Goal: Task Accomplishment & Management: Complete application form

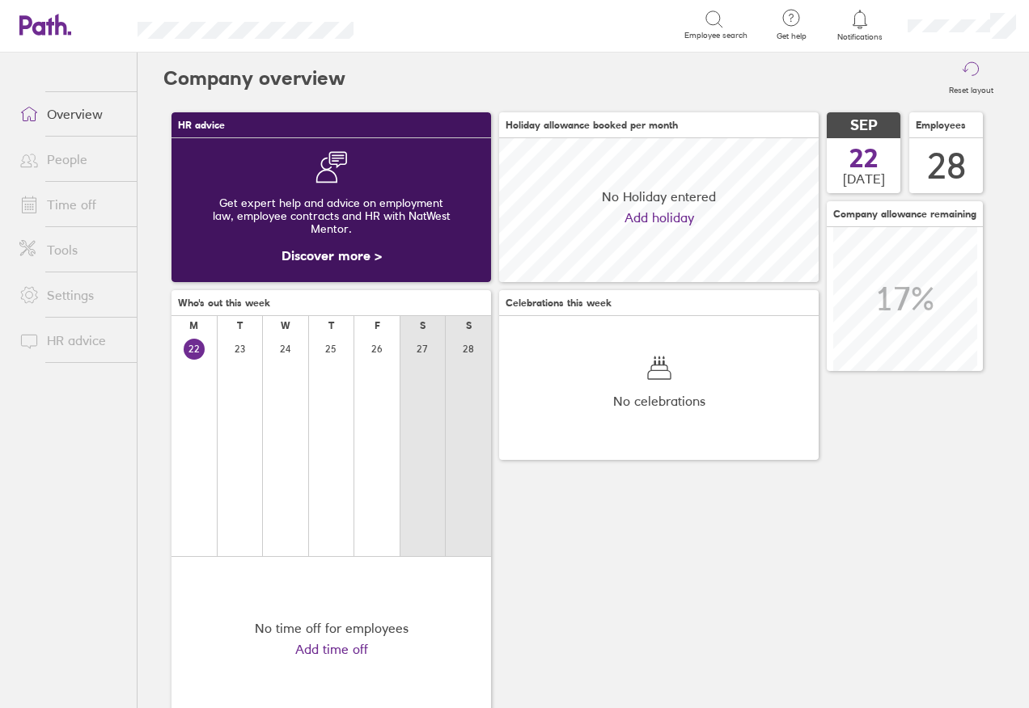
scroll to position [144, 319]
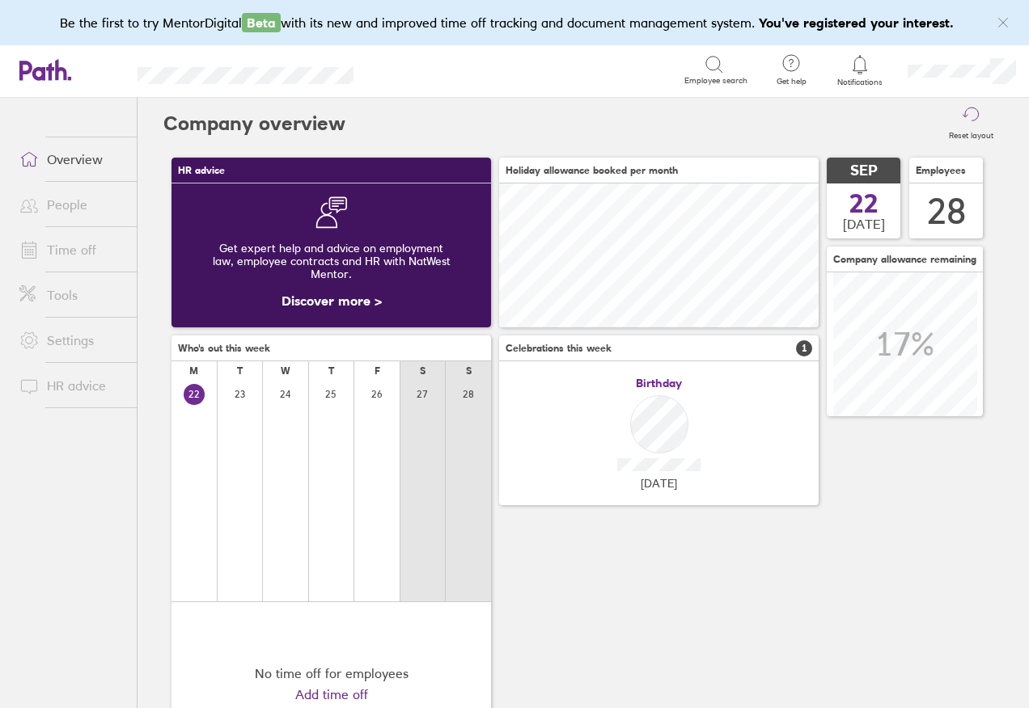
click at [88, 255] on link "Time off" at bounding box center [71, 250] width 130 height 32
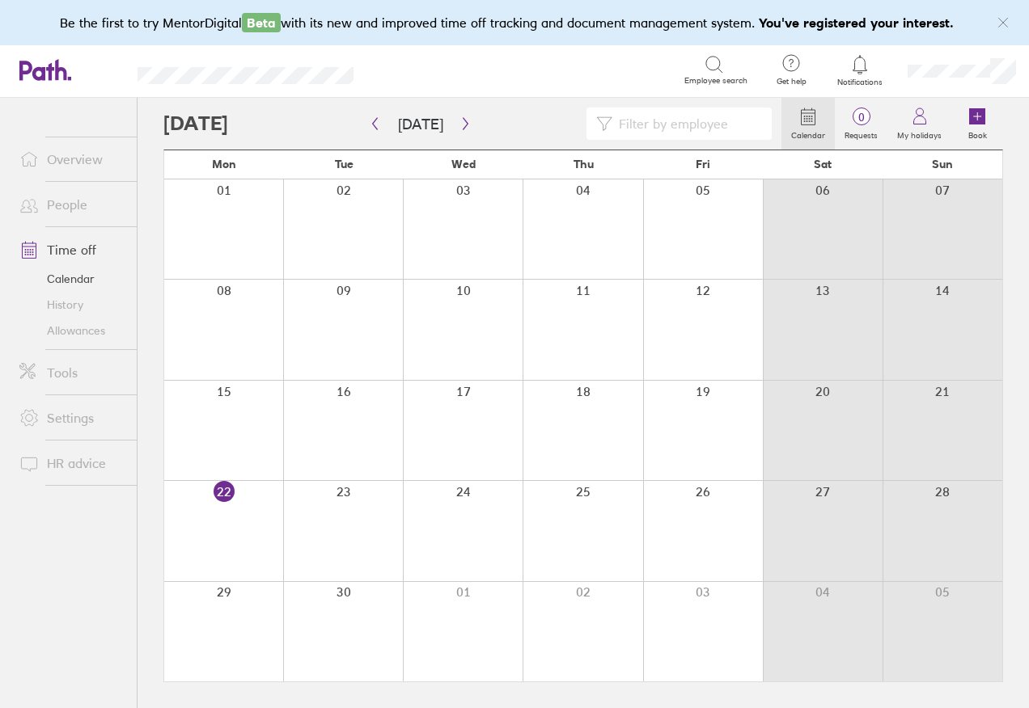
click at [225, 258] on div at bounding box center [223, 229] width 119 height 99
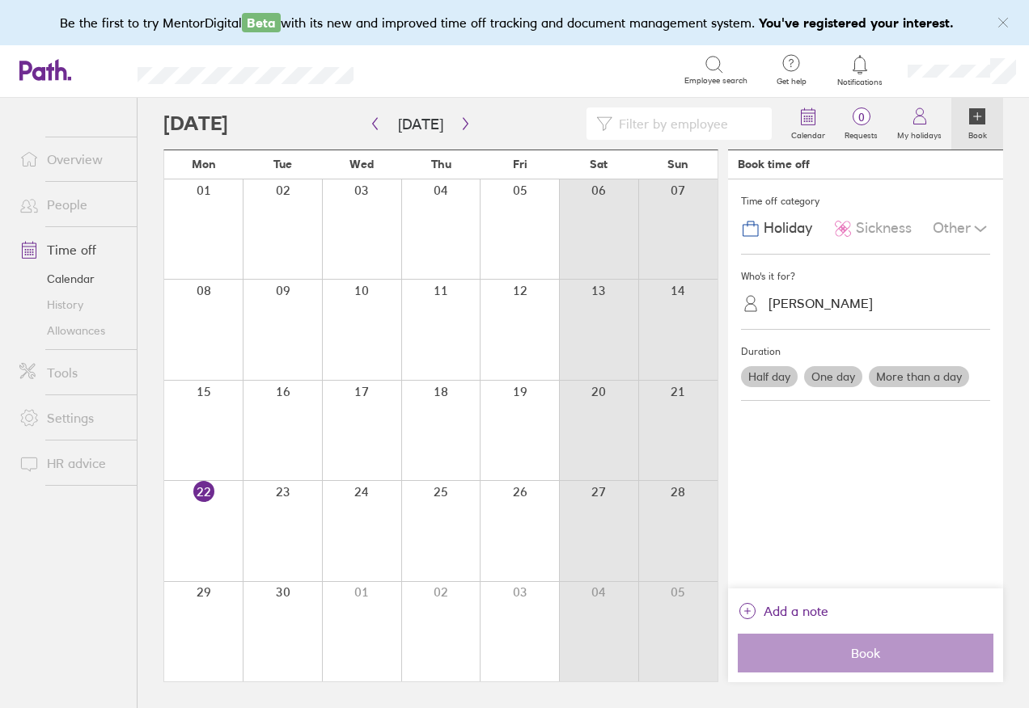
click at [352, 555] on div at bounding box center [361, 530] width 79 height 99
click at [533, 548] on div at bounding box center [519, 530] width 79 height 99
click at [71, 273] on link "Calendar" at bounding box center [71, 279] width 130 height 26
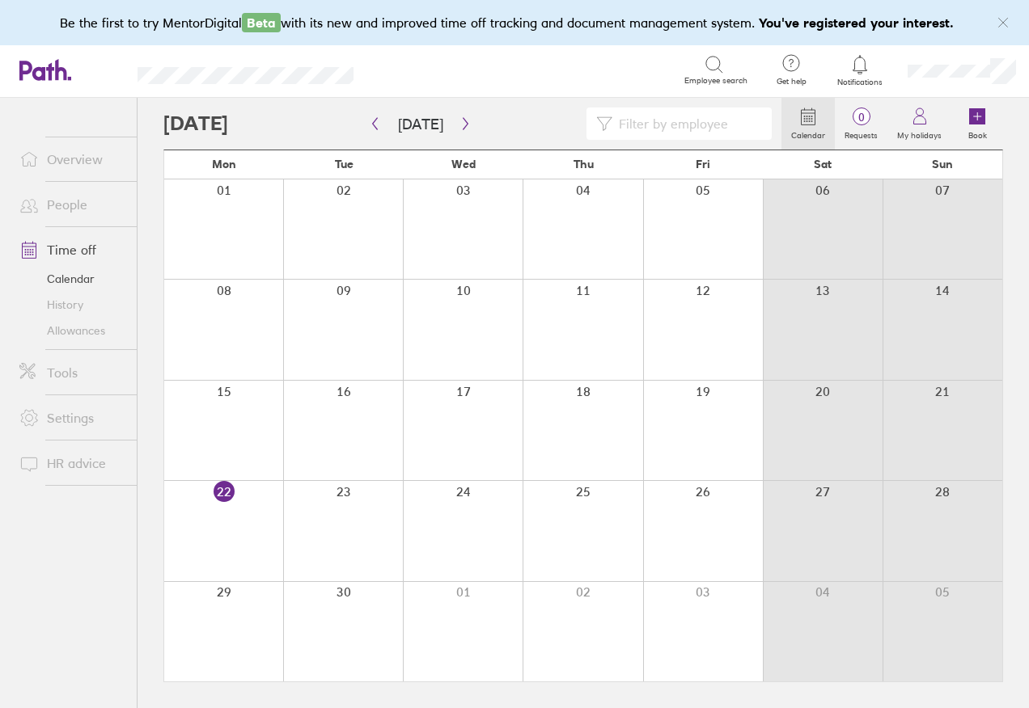
click at [70, 278] on link "Calendar" at bounding box center [71, 279] width 130 height 26
click at [69, 201] on link "People" at bounding box center [71, 204] width 130 height 32
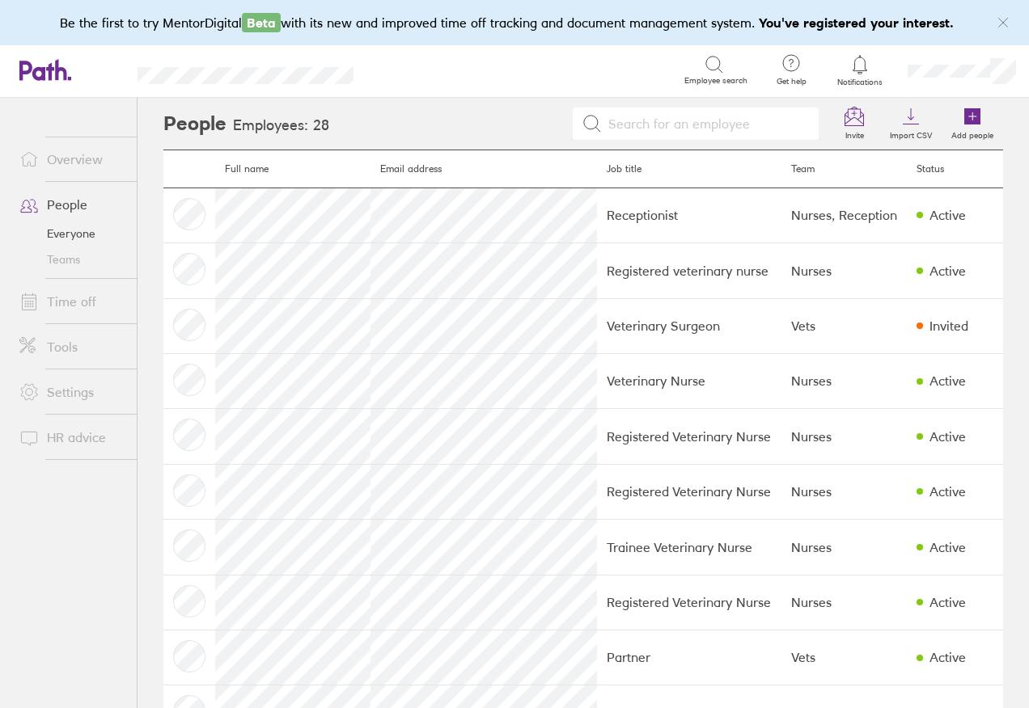
click at [60, 155] on link "Overview" at bounding box center [71, 159] width 130 height 32
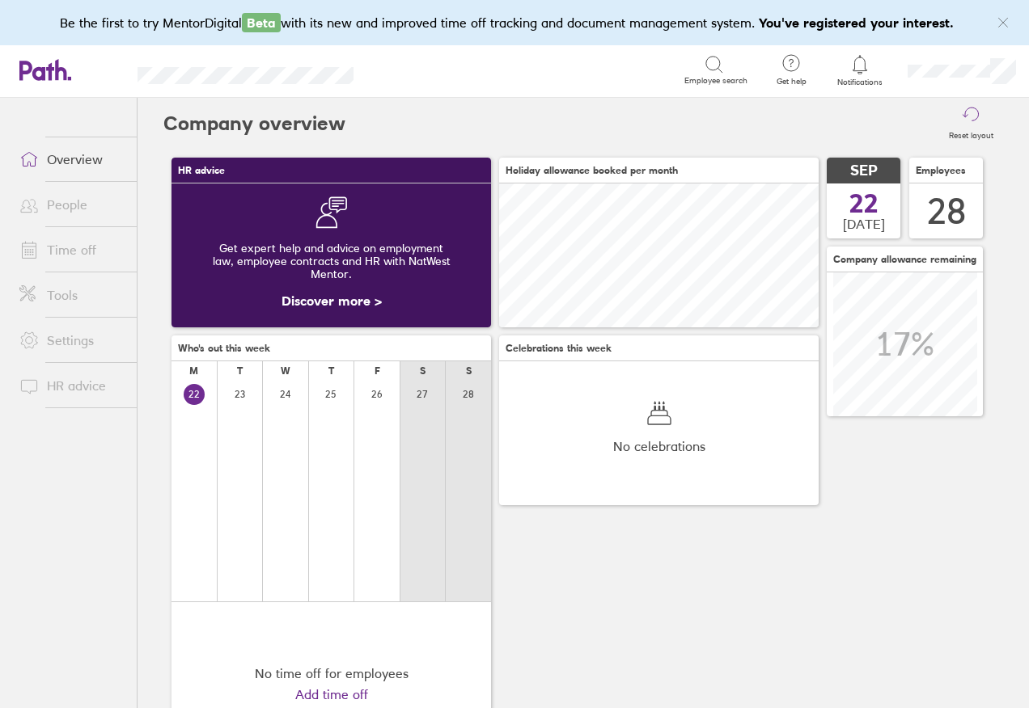
click at [73, 161] on link "Overview" at bounding box center [71, 159] width 130 height 32
click at [966, 124] on icon at bounding box center [971, 116] width 19 height 19
click at [953, 131] on label "Reset layout" at bounding box center [971, 133] width 64 height 15
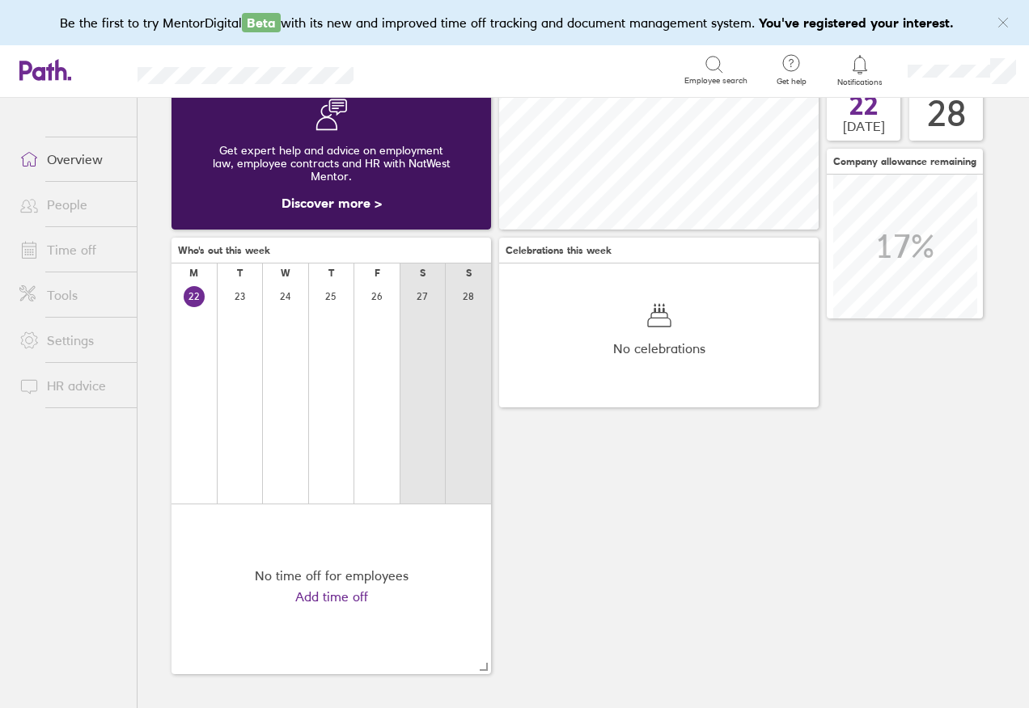
click at [61, 155] on link "Overview" at bounding box center [71, 159] width 130 height 32
click at [87, 260] on link "Time off" at bounding box center [71, 250] width 130 height 32
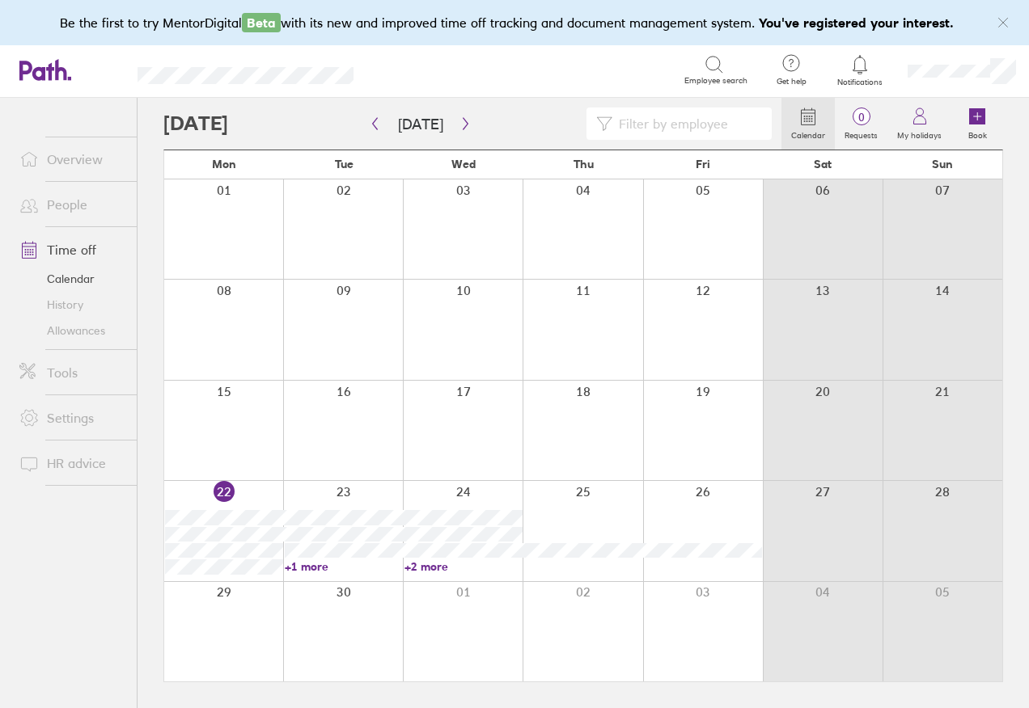
click at [233, 623] on div at bounding box center [223, 631] width 119 height 99
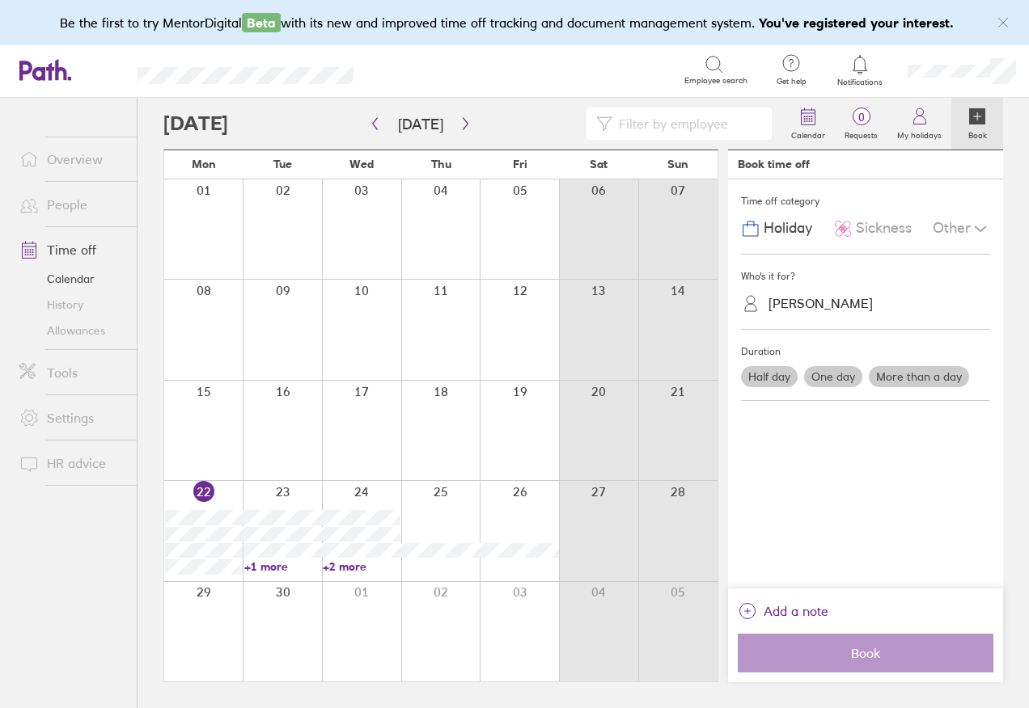
click at [226, 624] on div at bounding box center [203, 631] width 78 height 99
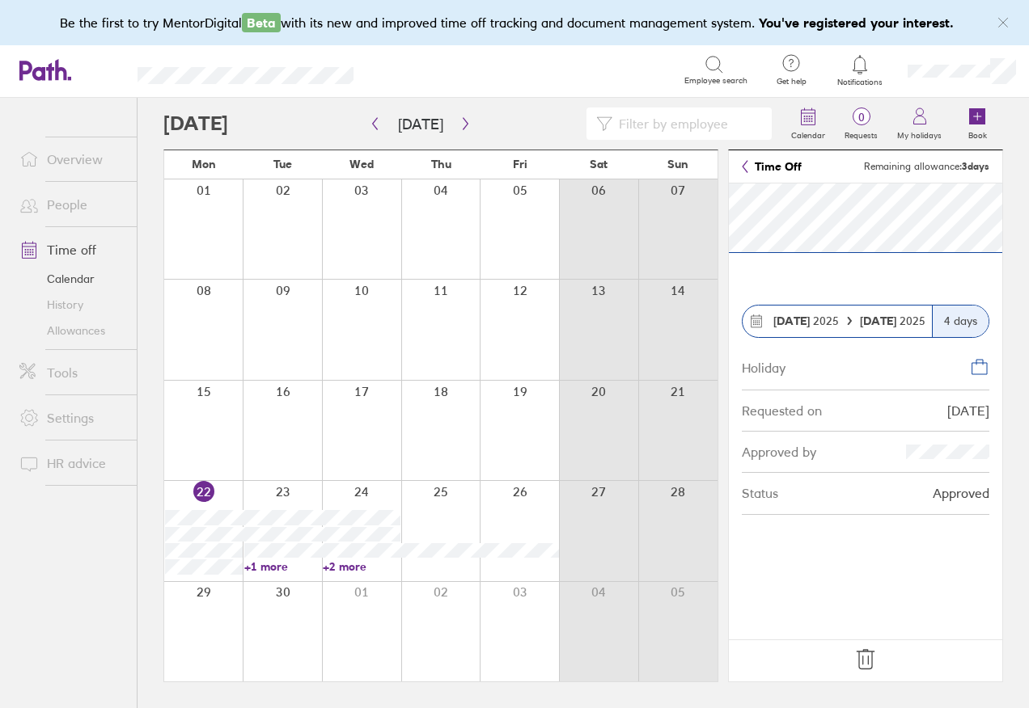
click at [526, 526] on div at bounding box center [519, 530] width 79 height 99
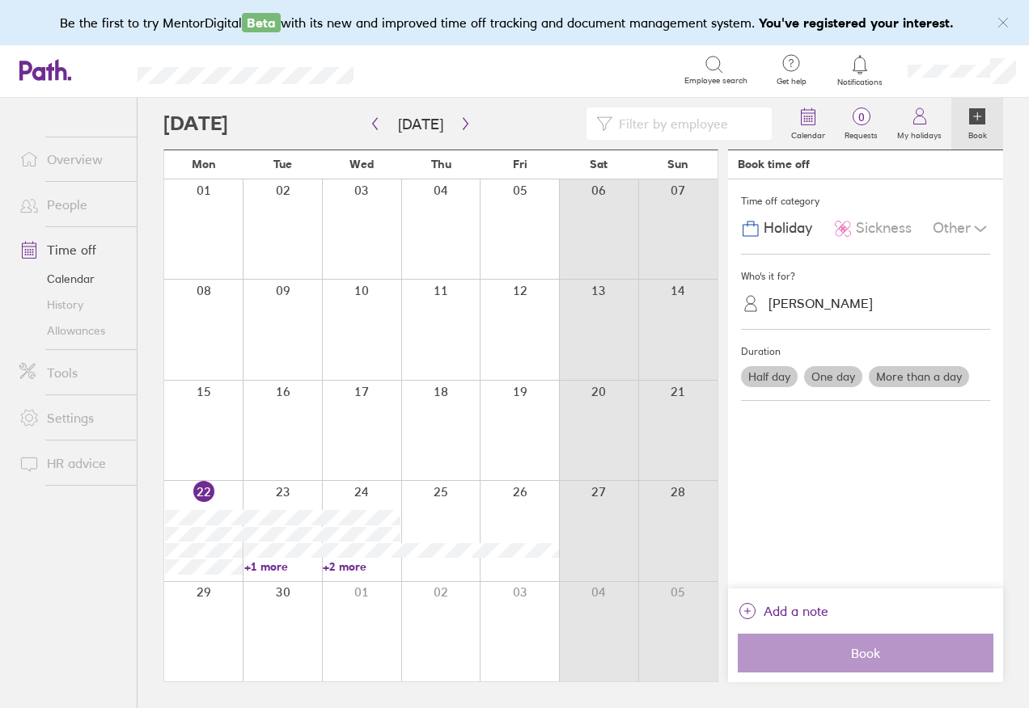
click at [66, 255] on link "Time off" at bounding box center [71, 250] width 130 height 32
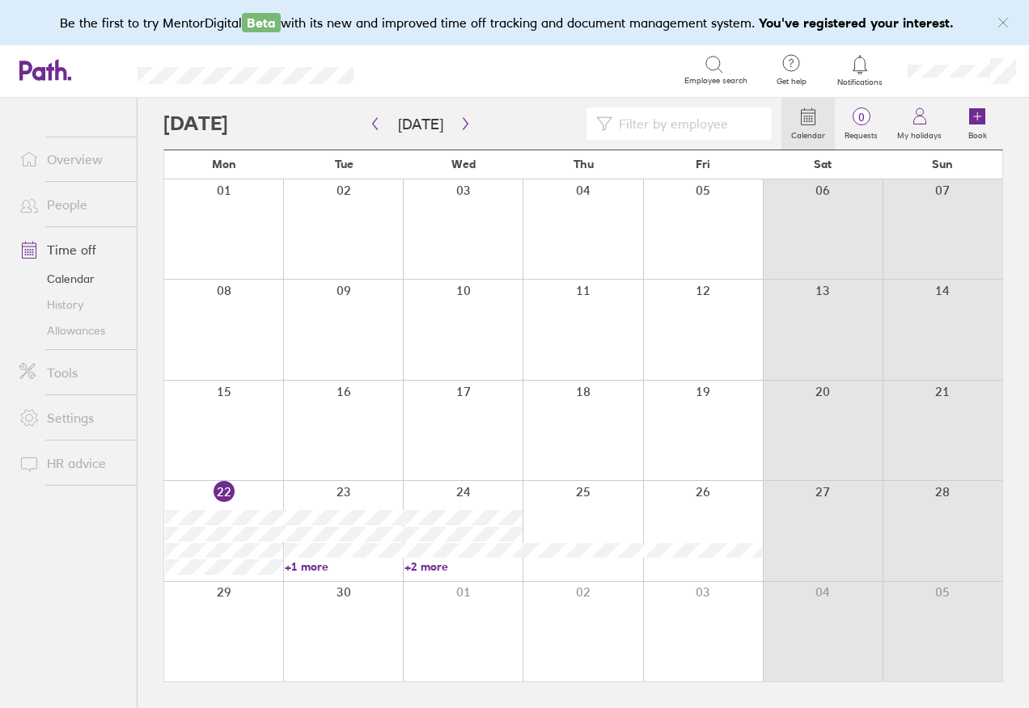
click at [77, 241] on link "Time off" at bounding box center [71, 250] width 130 height 32
click at [459, 122] on icon "button" at bounding box center [465, 123] width 12 height 13
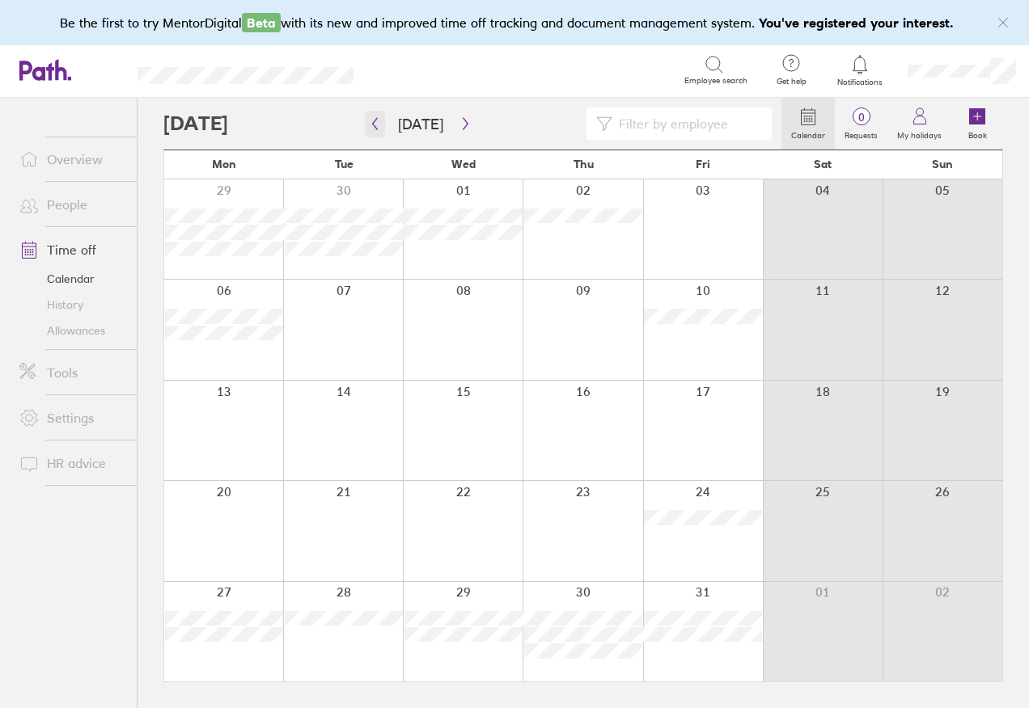
click at [375, 129] on icon "button" at bounding box center [375, 123] width 12 height 13
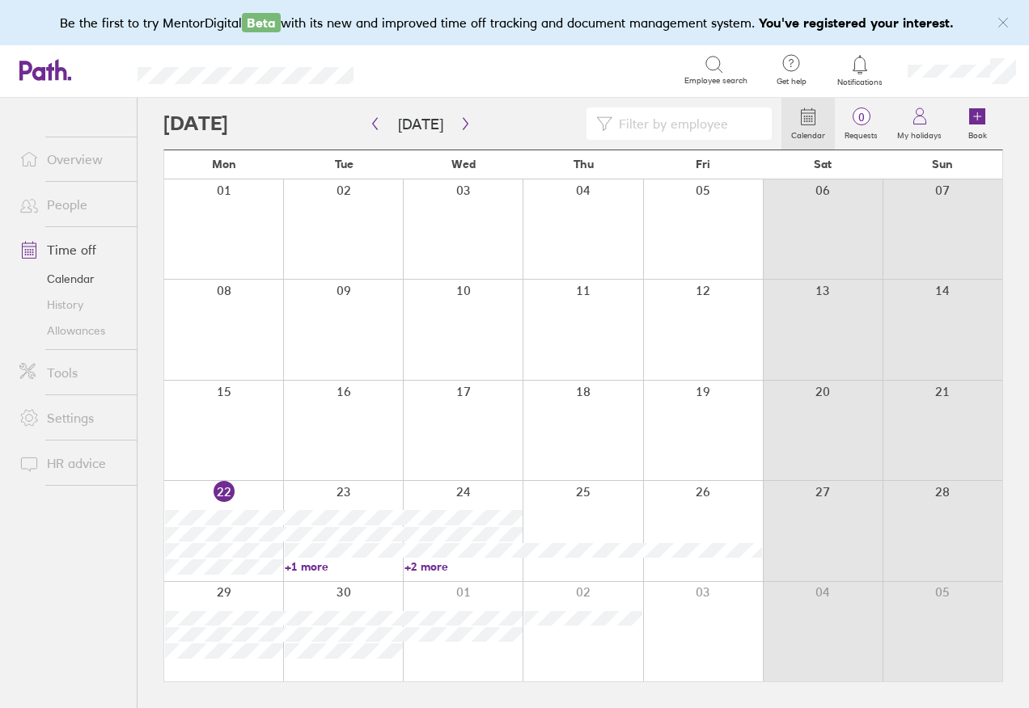
click at [77, 207] on link "People" at bounding box center [71, 204] width 130 height 32
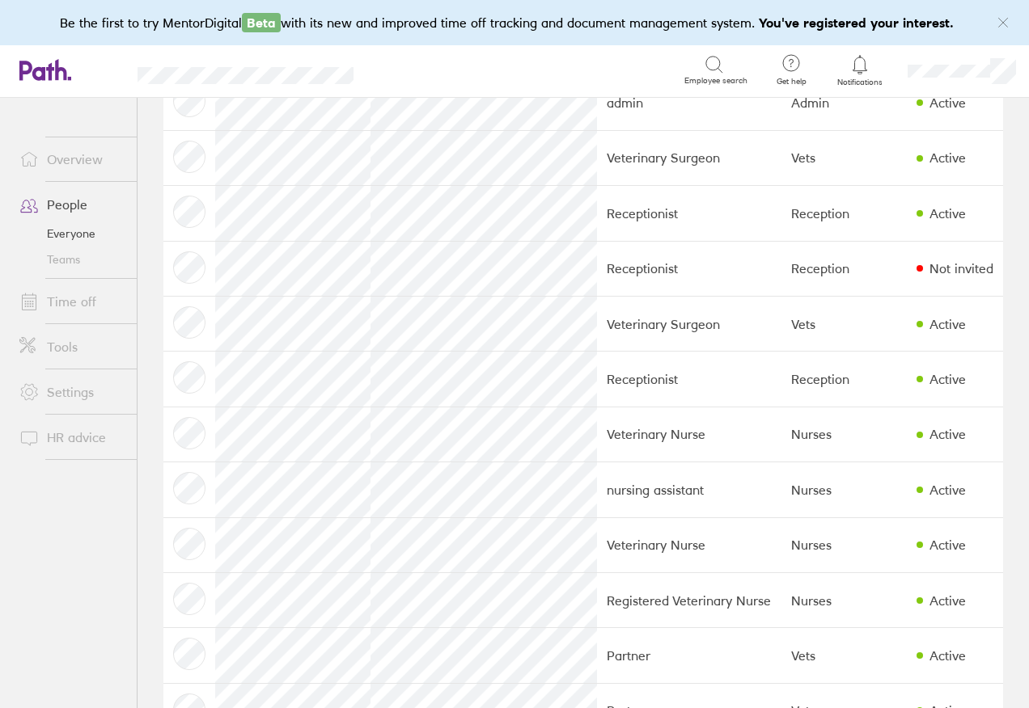
scroll to position [1055, 0]
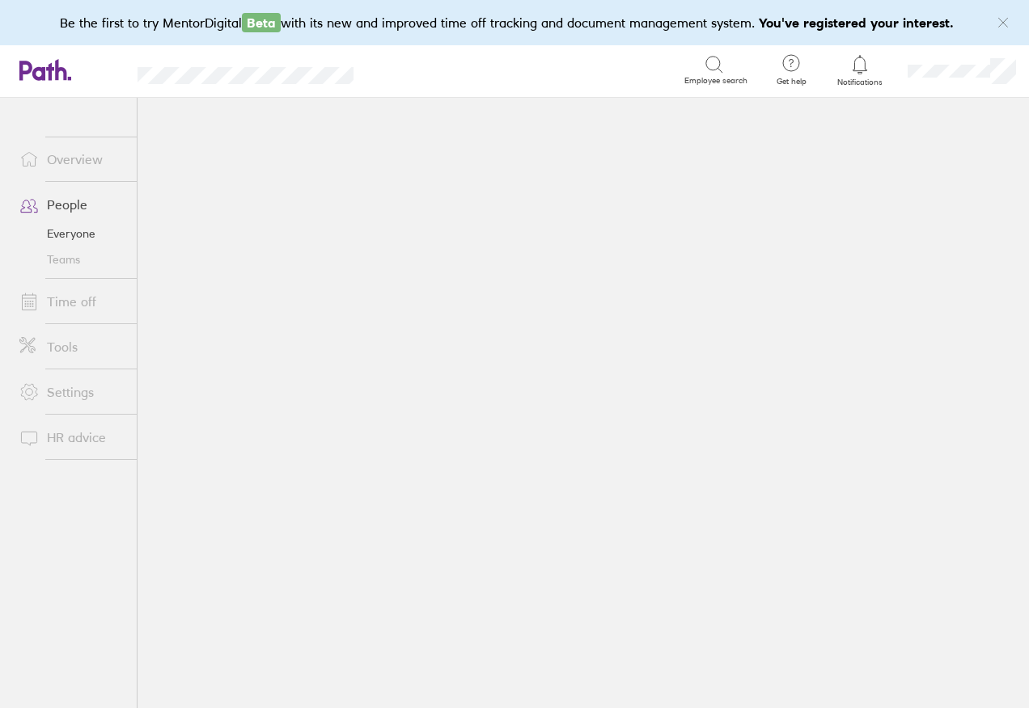
click at [70, 207] on link "People" at bounding box center [71, 204] width 130 height 32
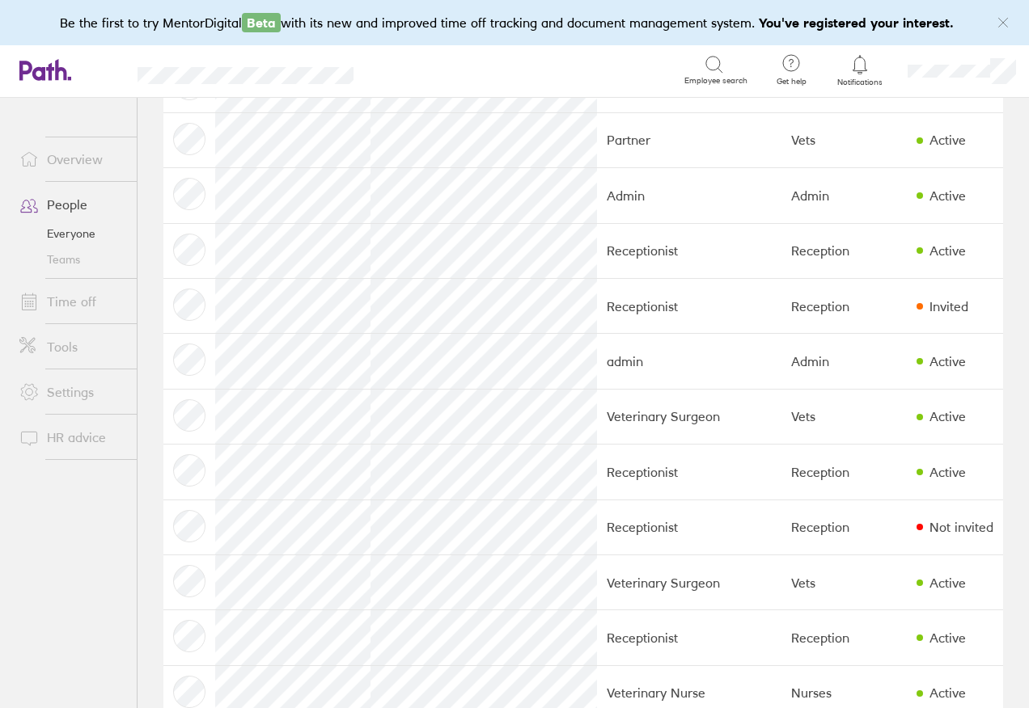
scroll to position [1035, 0]
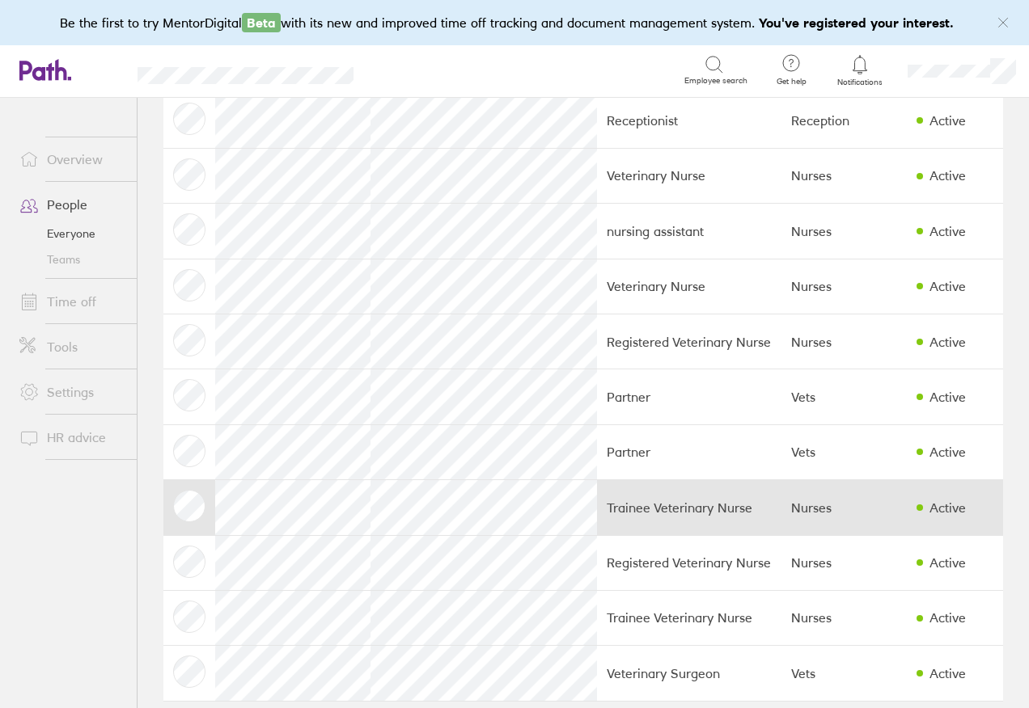
click at [185, 507] on td at bounding box center [189, 507] width 52 height 55
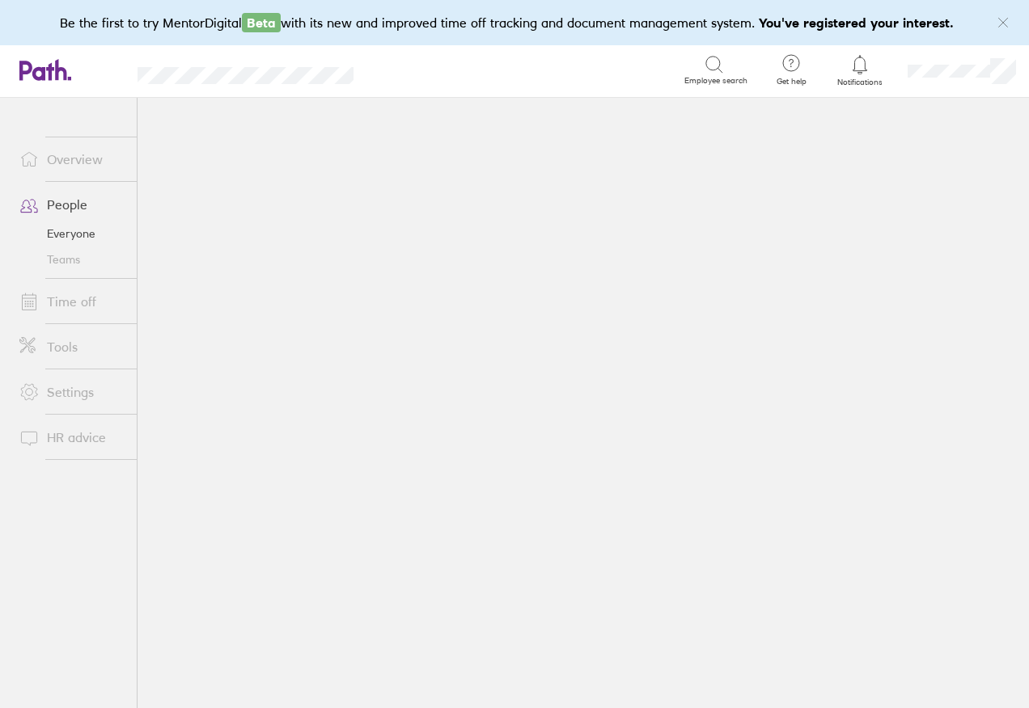
click at [66, 238] on link "Everyone" at bounding box center [71, 234] width 130 height 26
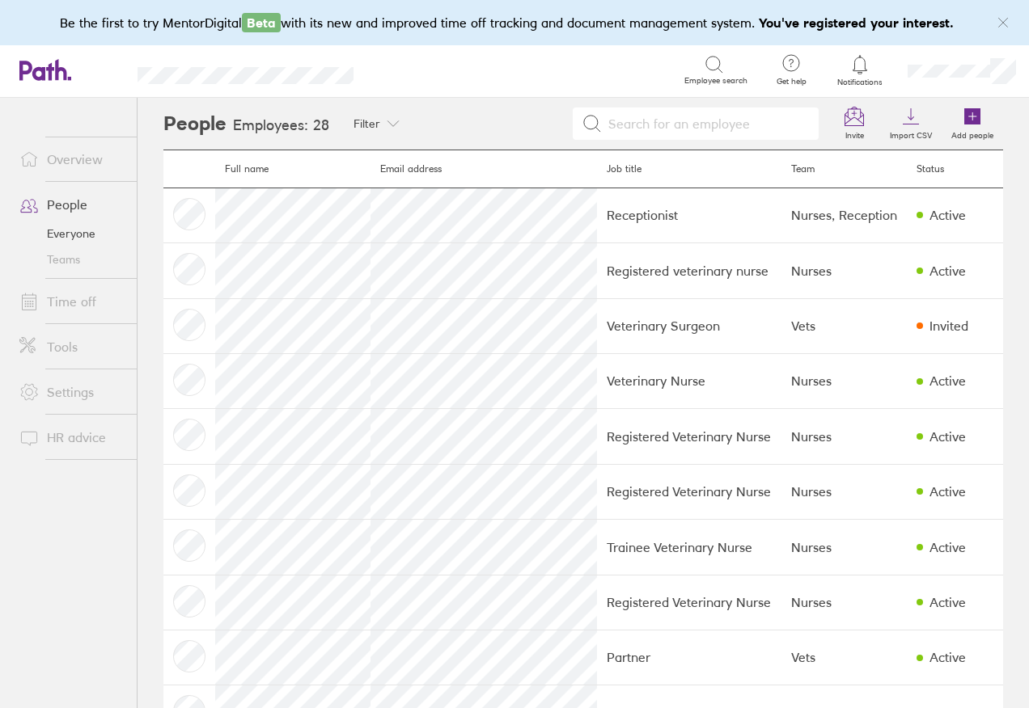
click at [620, 117] on input at bounding box center [705, 123] width 207 height 31
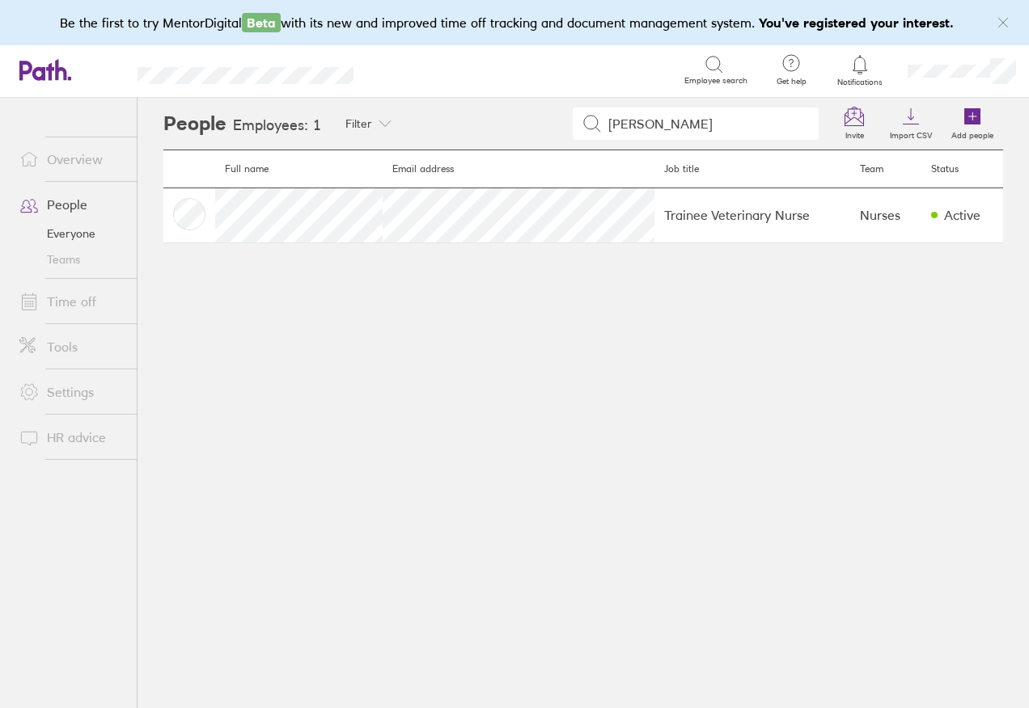
type input "[PERSON_NAME]"
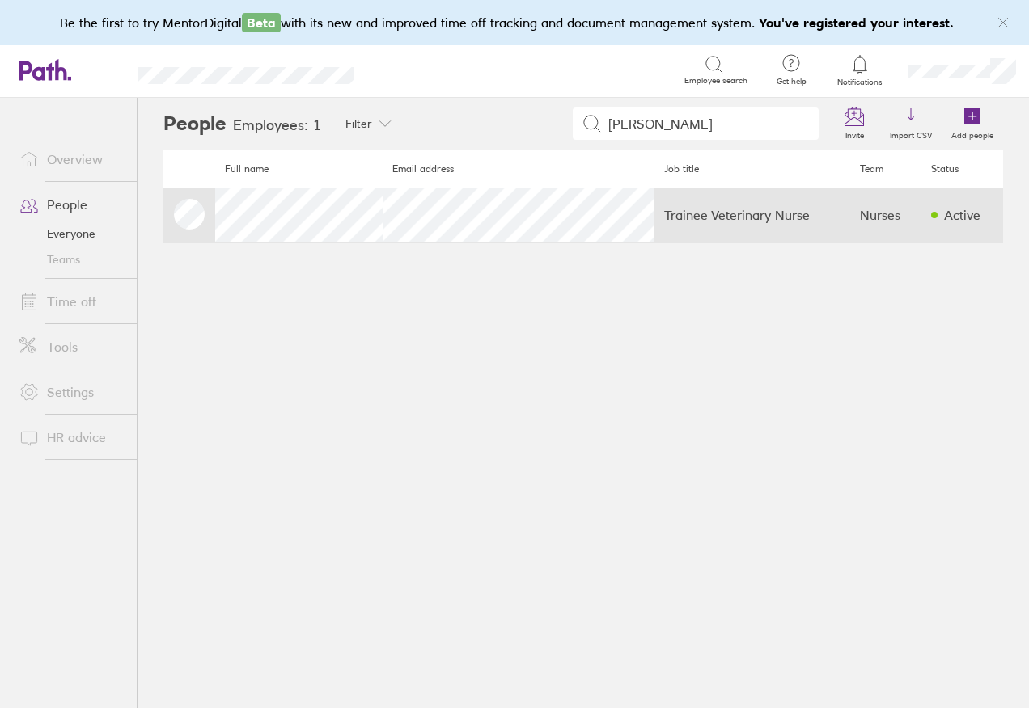
click at [654, 221] on td "Trainee Veterinary Nurse" at bounding box center [752, 215] width 196 height 55
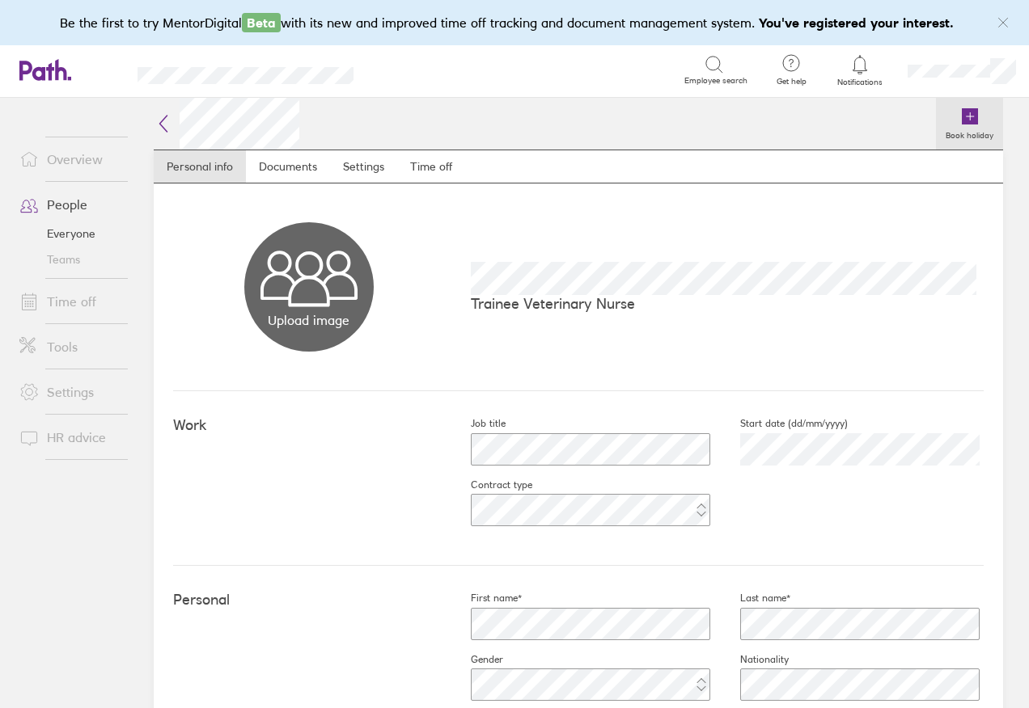
click at [960, 116] on icon at bounding box center [969, 116] width 19 height 19
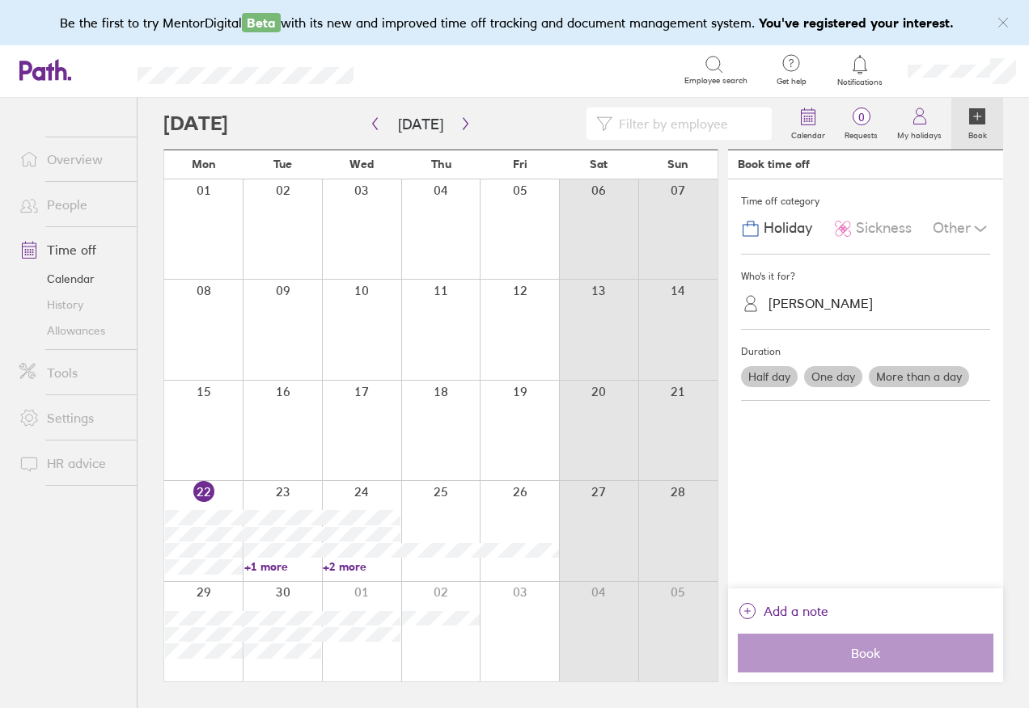
click at [841, 378] on label "One day" at bounding box center [833, 376] width 58 height 21
click at [0, 0] on input "One day" at bounding box center [0, 0] width 0 height 0
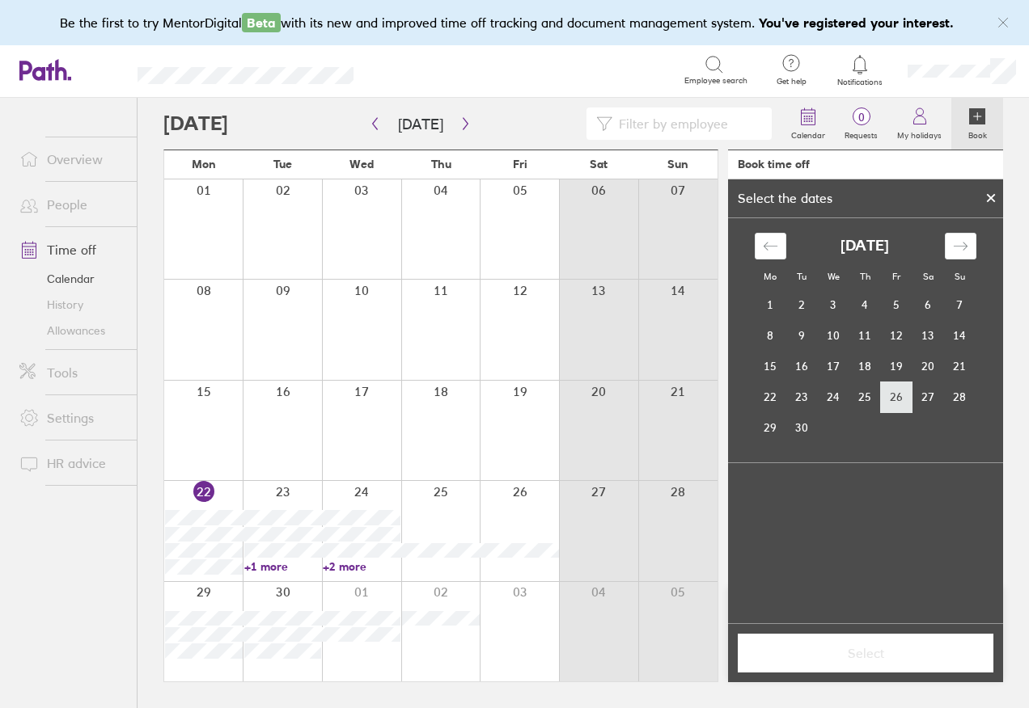
click at [897, 400] on td "26" at bounding box center [897, 397] width 32 height 31
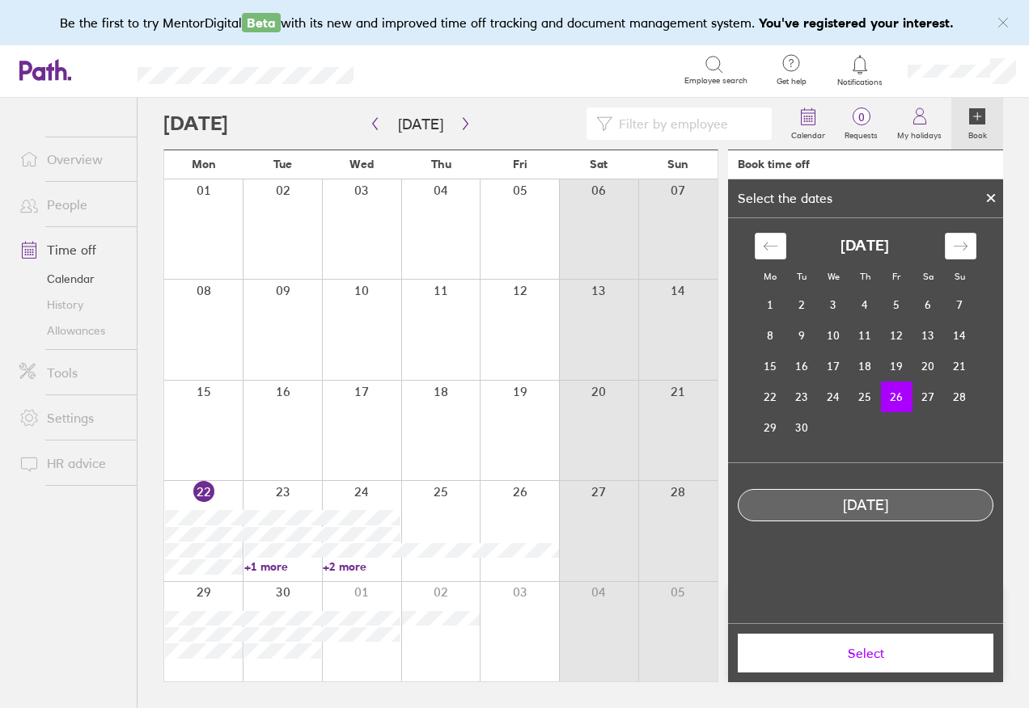
click at [872, 658] on span "Select" at bounding box center [865, 653] width 233 height 15
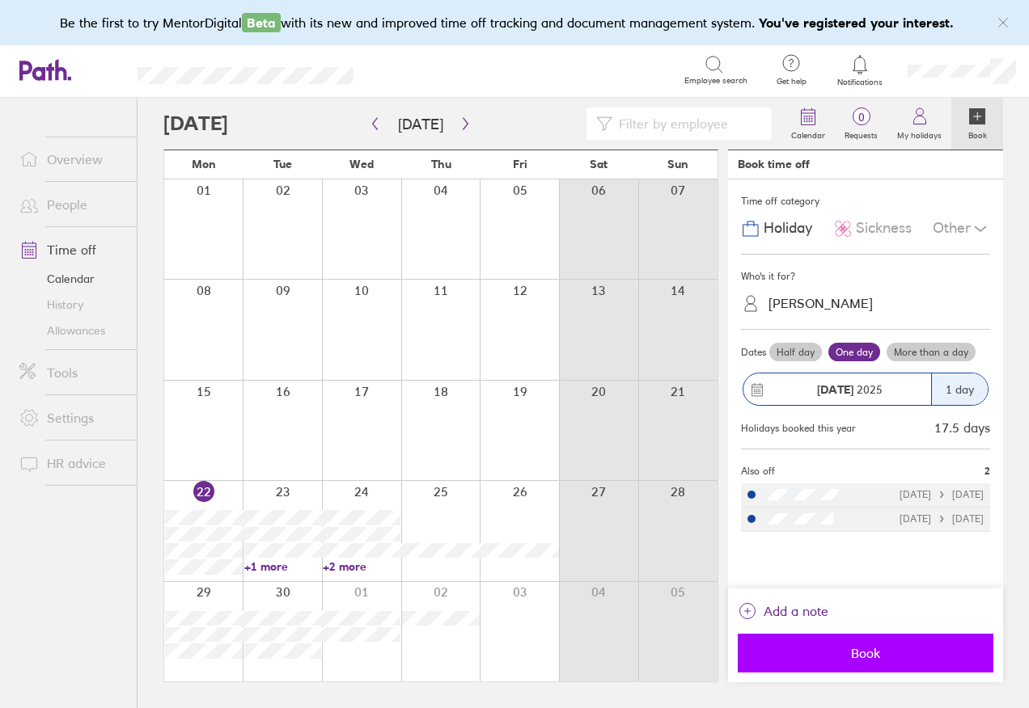
click at [877, 662] on button "Book" at bounding box center [866, 653] width 256 height 39
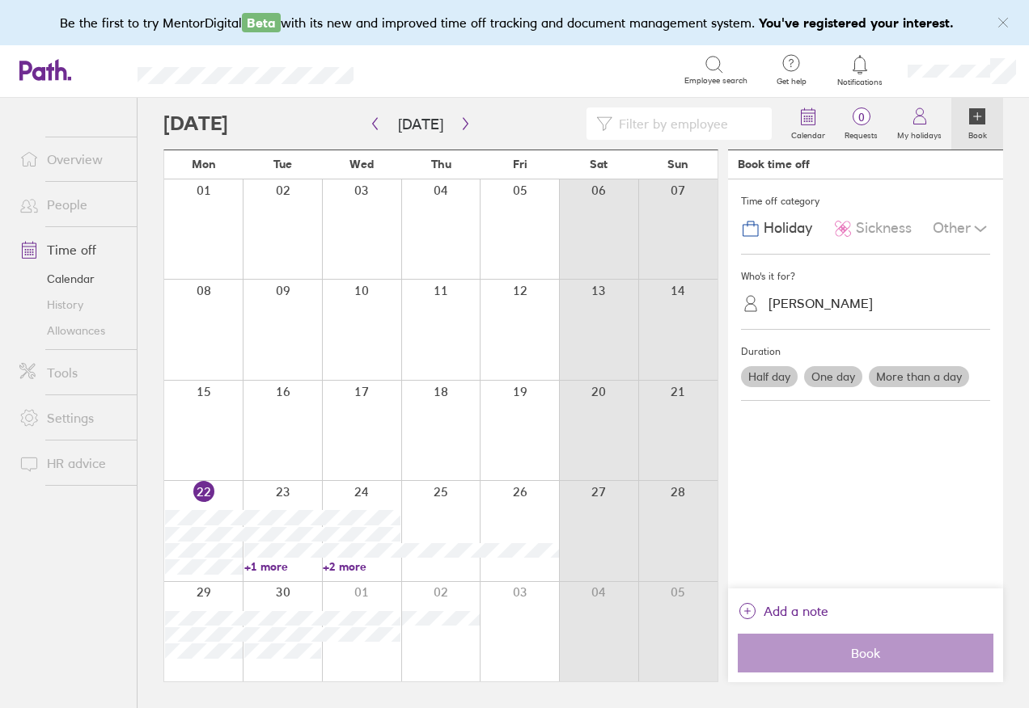
click at [521, 532] on div at bounding box center [519, 530] width 79 height 99
click at [523, 513] on div at bounding box center [519, 530] width 79 height 99
click at [517, 493] on div at bounding box center [519, 530] width 79 height 99
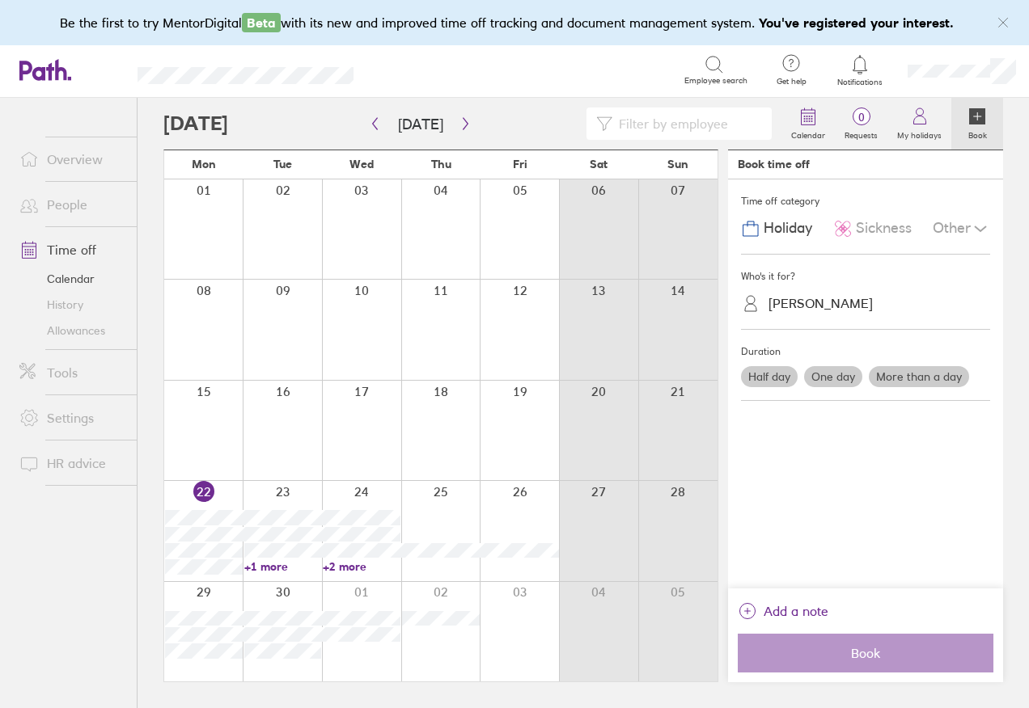
click at [517, 493] on div at bounding box center [519, 530] width 79 height 99
click at [378, 125] on icon "button" at bounding box center [375, 123] width 12 height 13
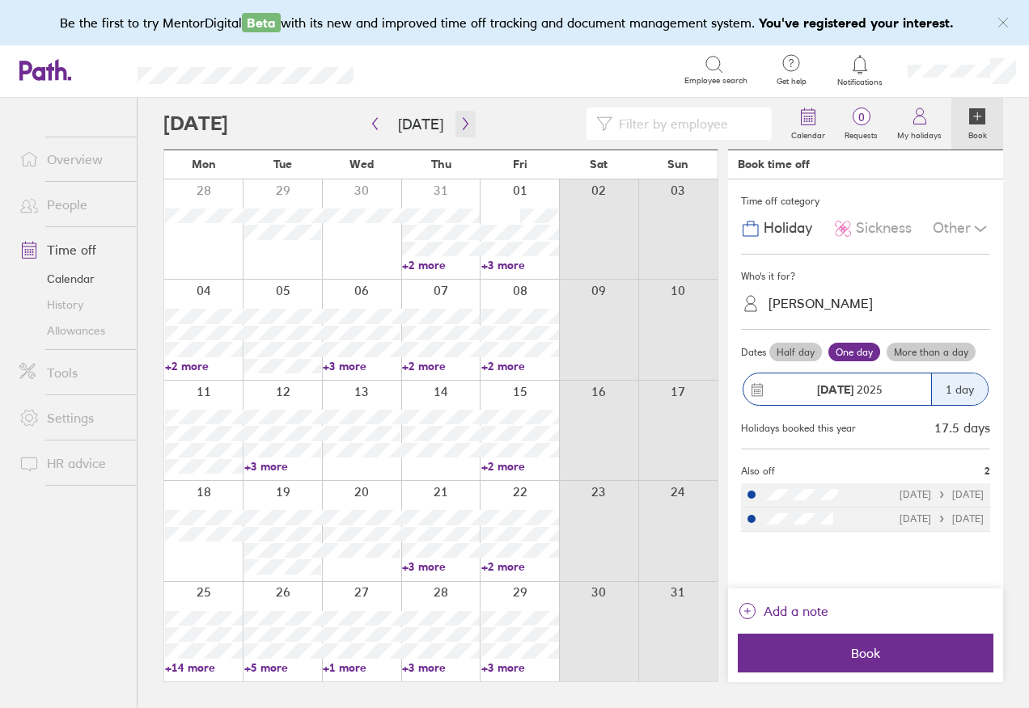
click at [463, 126] on icon "button" at bounding box center [465, 123] width 12 height 13
